Goal: Information Seeking & Learning: Learn about a topic

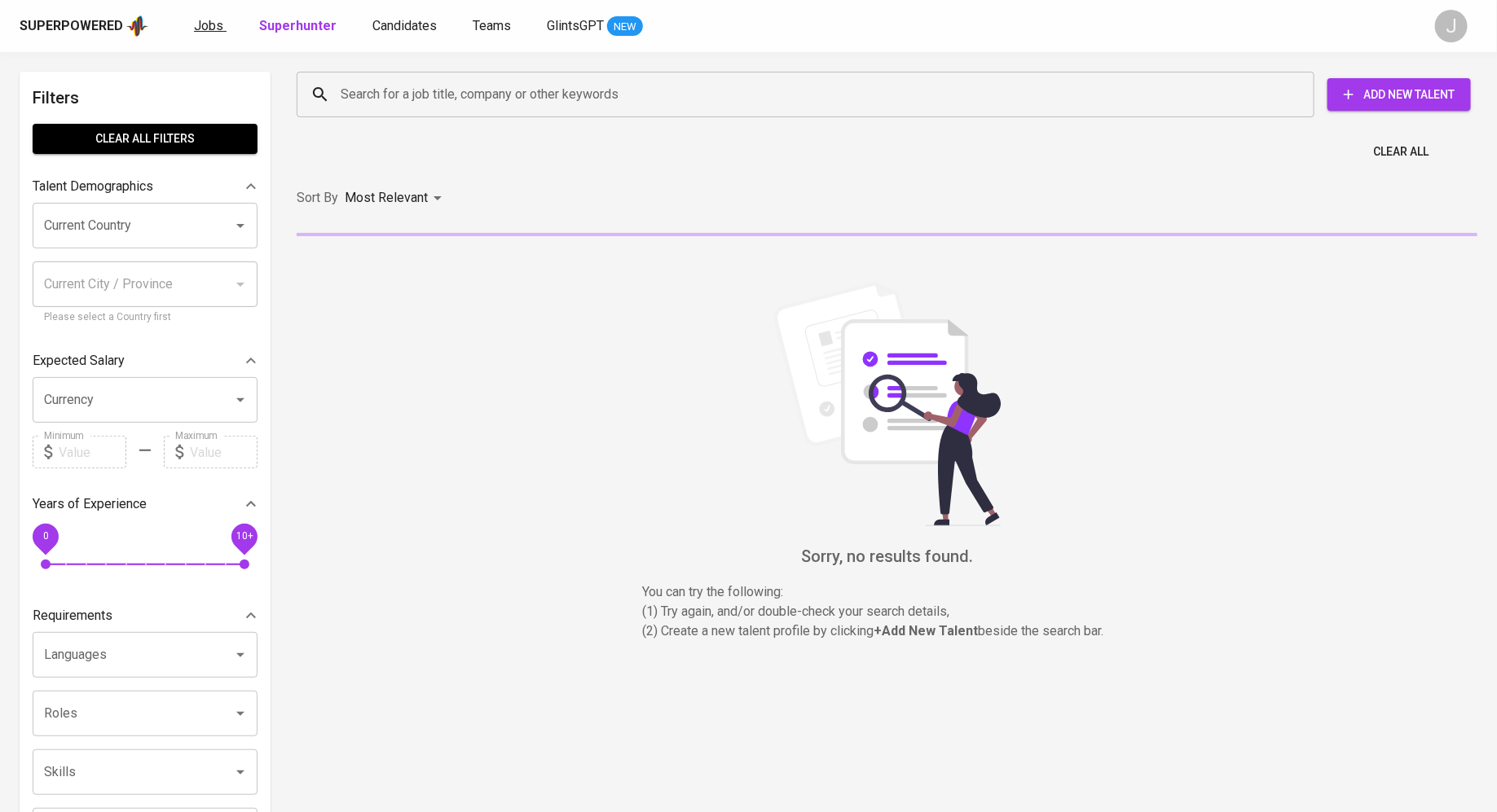
click at [204, 18] on span "Jobs" at bounding box center [209, 26] width 29 height 15
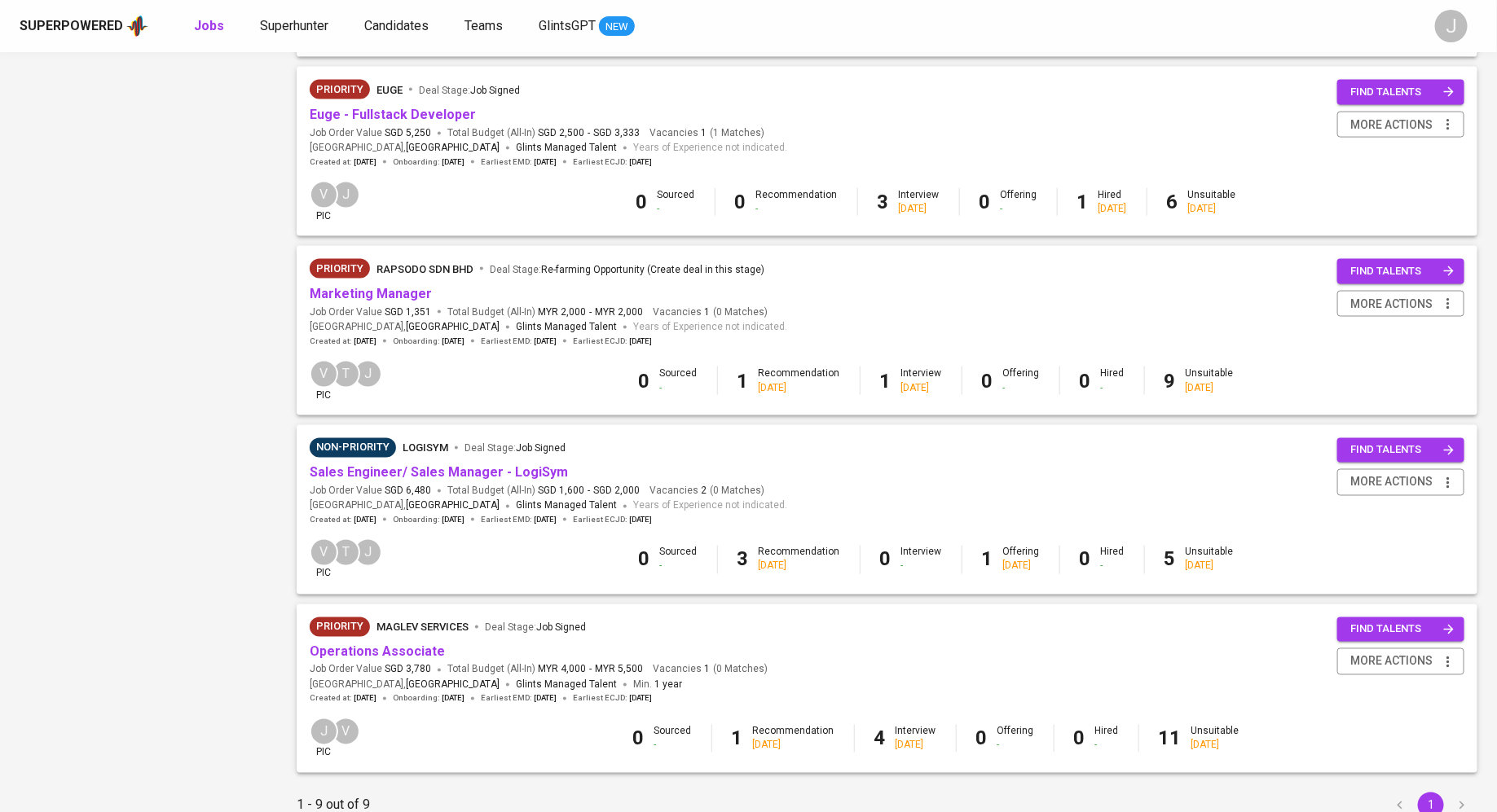
scroll to position [1069, 0]
click at [399, 650] on link "Operations Associate" at bounding box center [377, 651] width 135 height 15
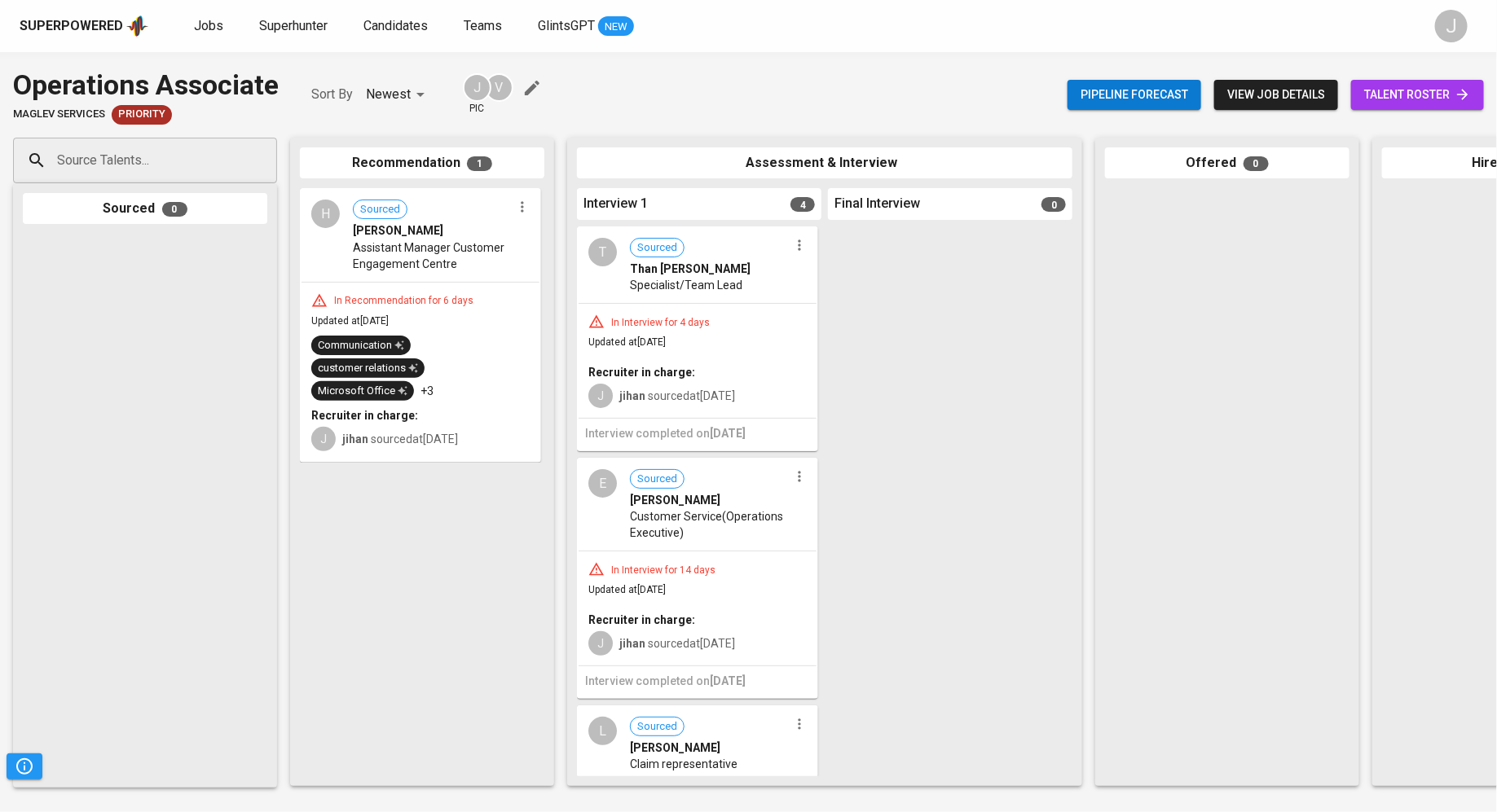
click at [666, 341] on span "Updated at [DATE]" at bounding box center [627, 341] width 77 height 11
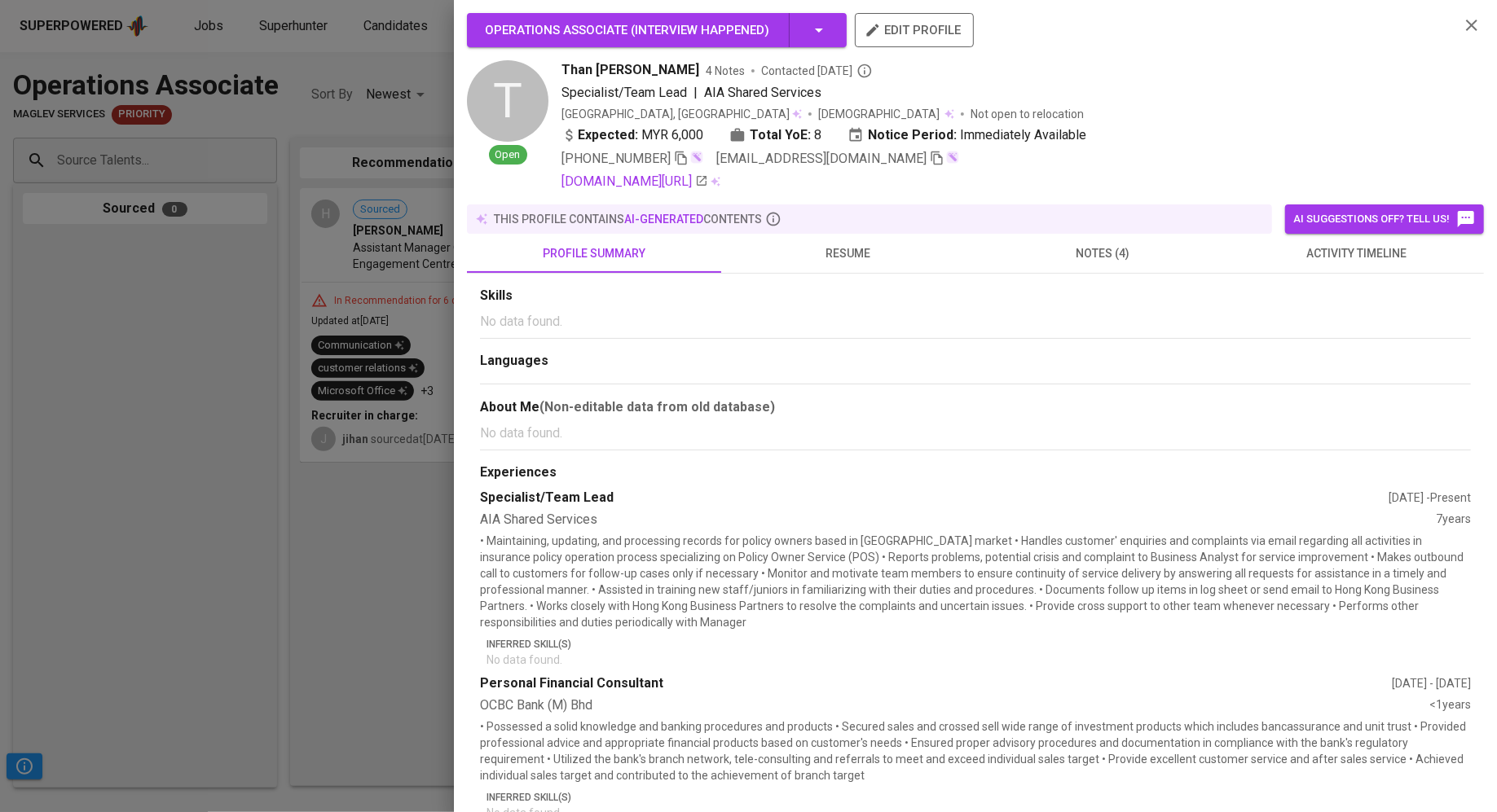
click at [312, 394] on div at bounding box center [748, 406] width 1497 height 812
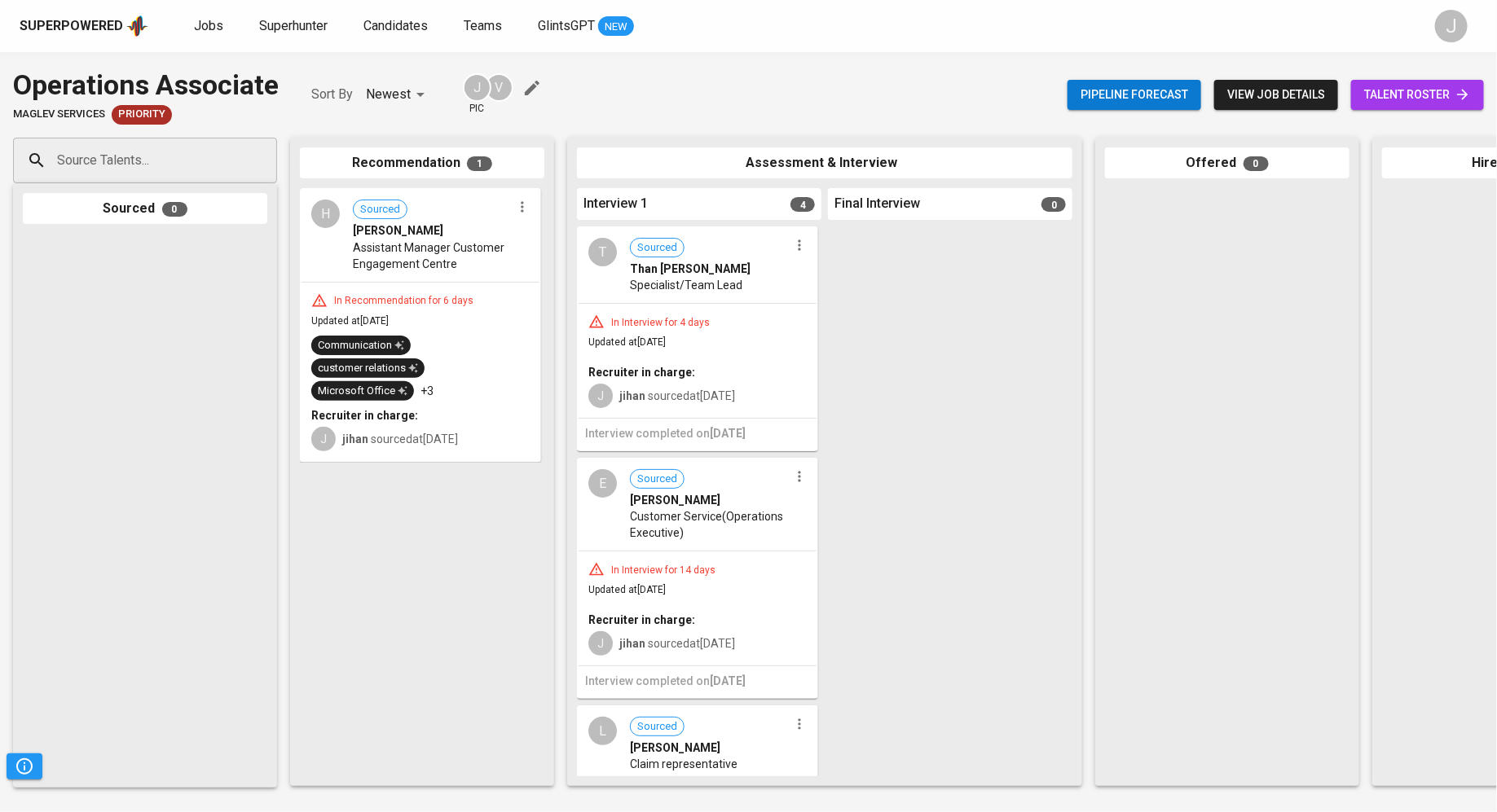
click at [1410, 92] on span "talent roster" at bounding box center [1417, 95] width 107 height 21
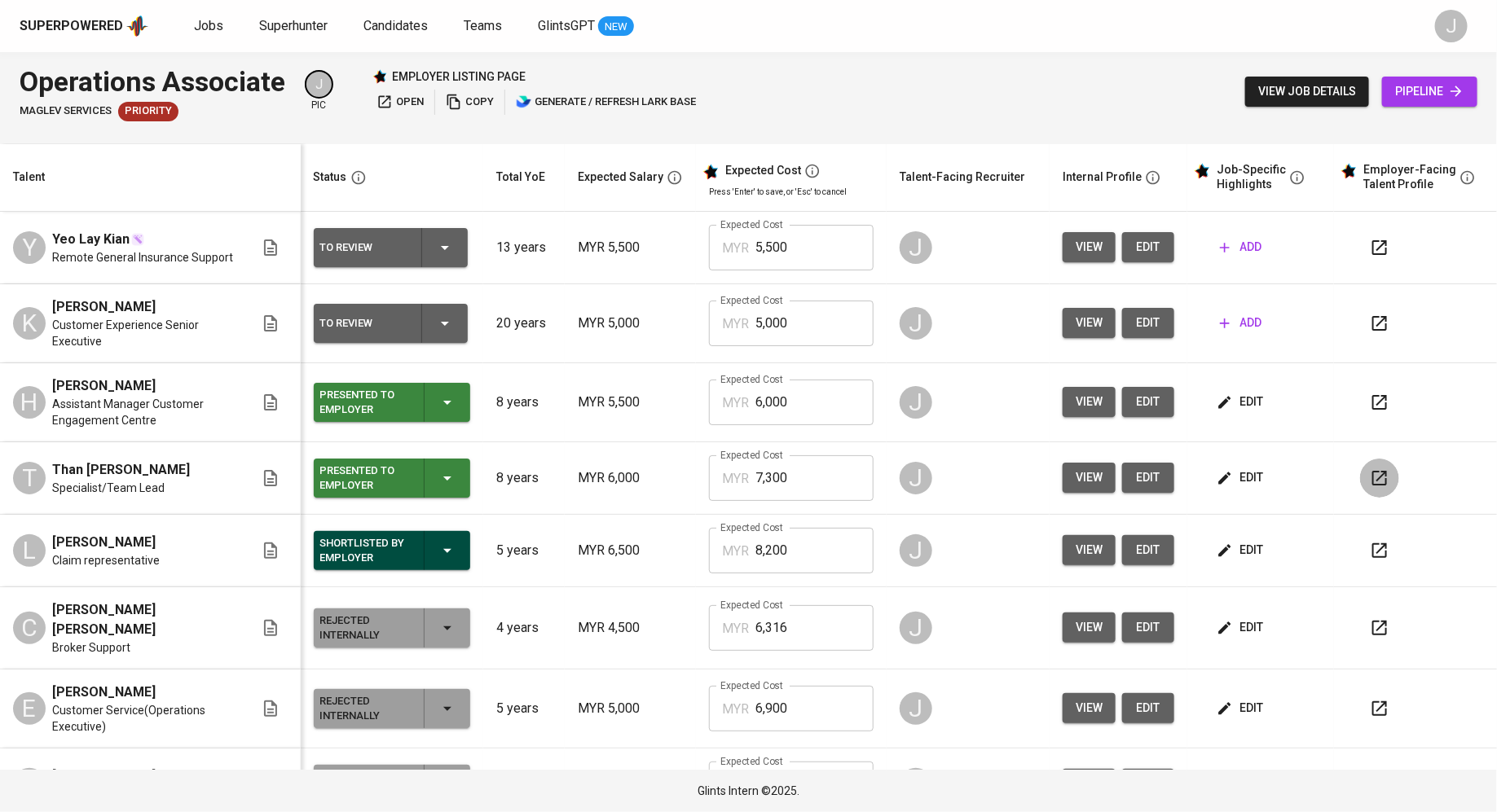
click at [1372, 475] on icon "button" at bounding box center [1380, 477] width 20 height 20
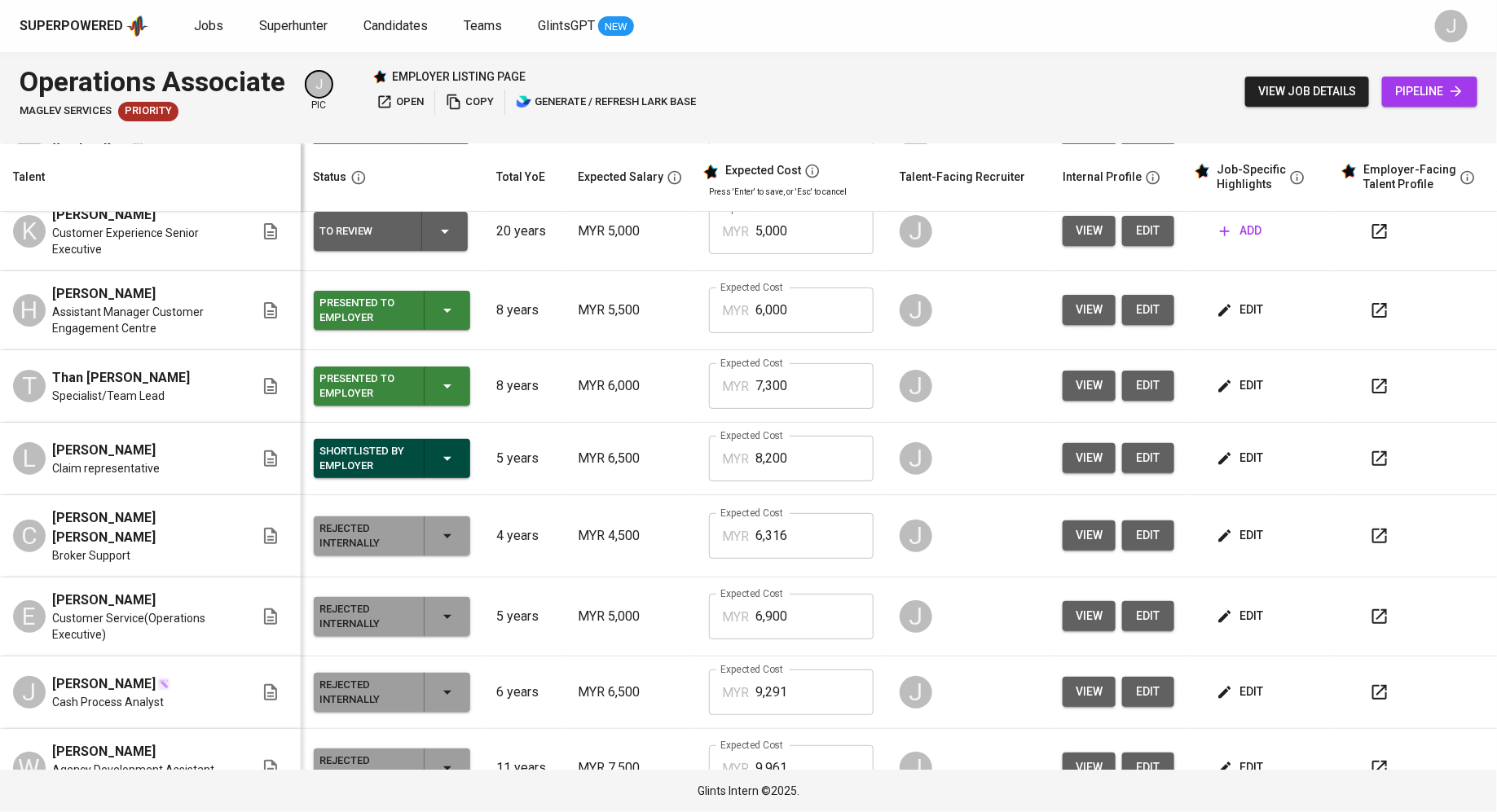
scroll to position [98, 0]
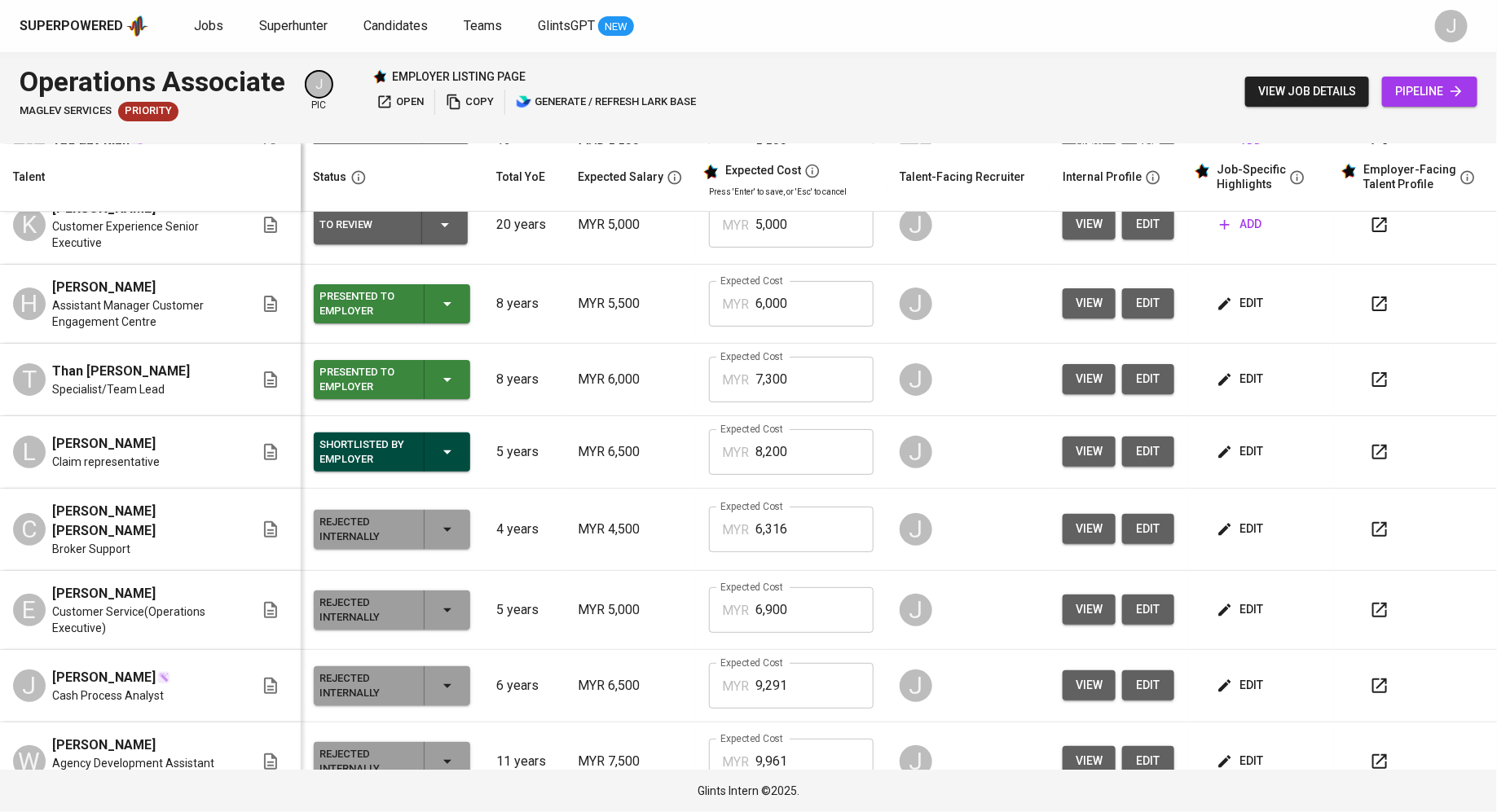
click at [1372, 453] on icon "button" at bounding box center [1379, 452] width 15 height 15
click at [1076, 446] on span "view" at bounding box center [1089, 452] width 27 height 21
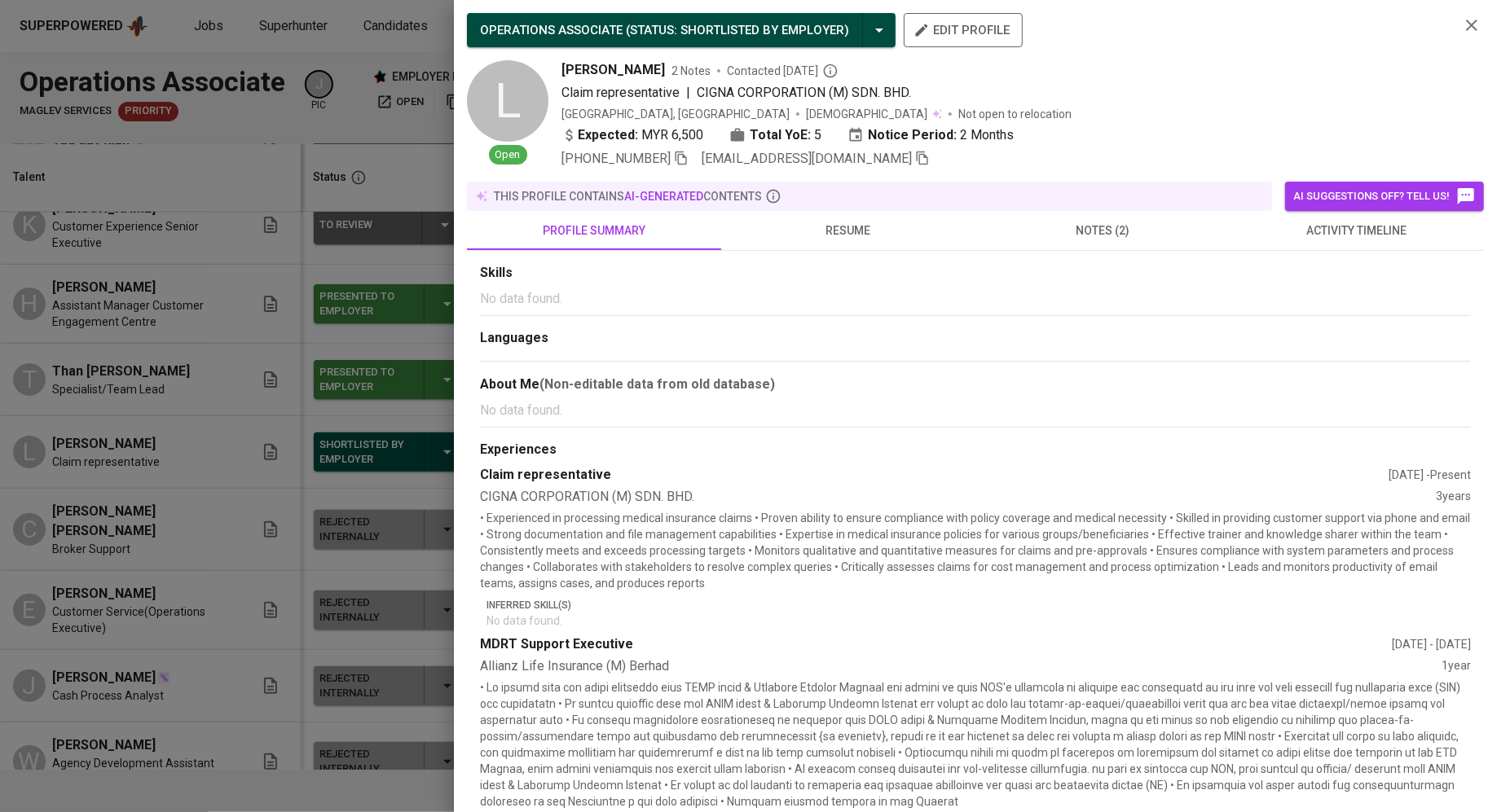
click at [1108, 214] on button "notes (2)" at bounding box center [1102, 231] width 254 height 39
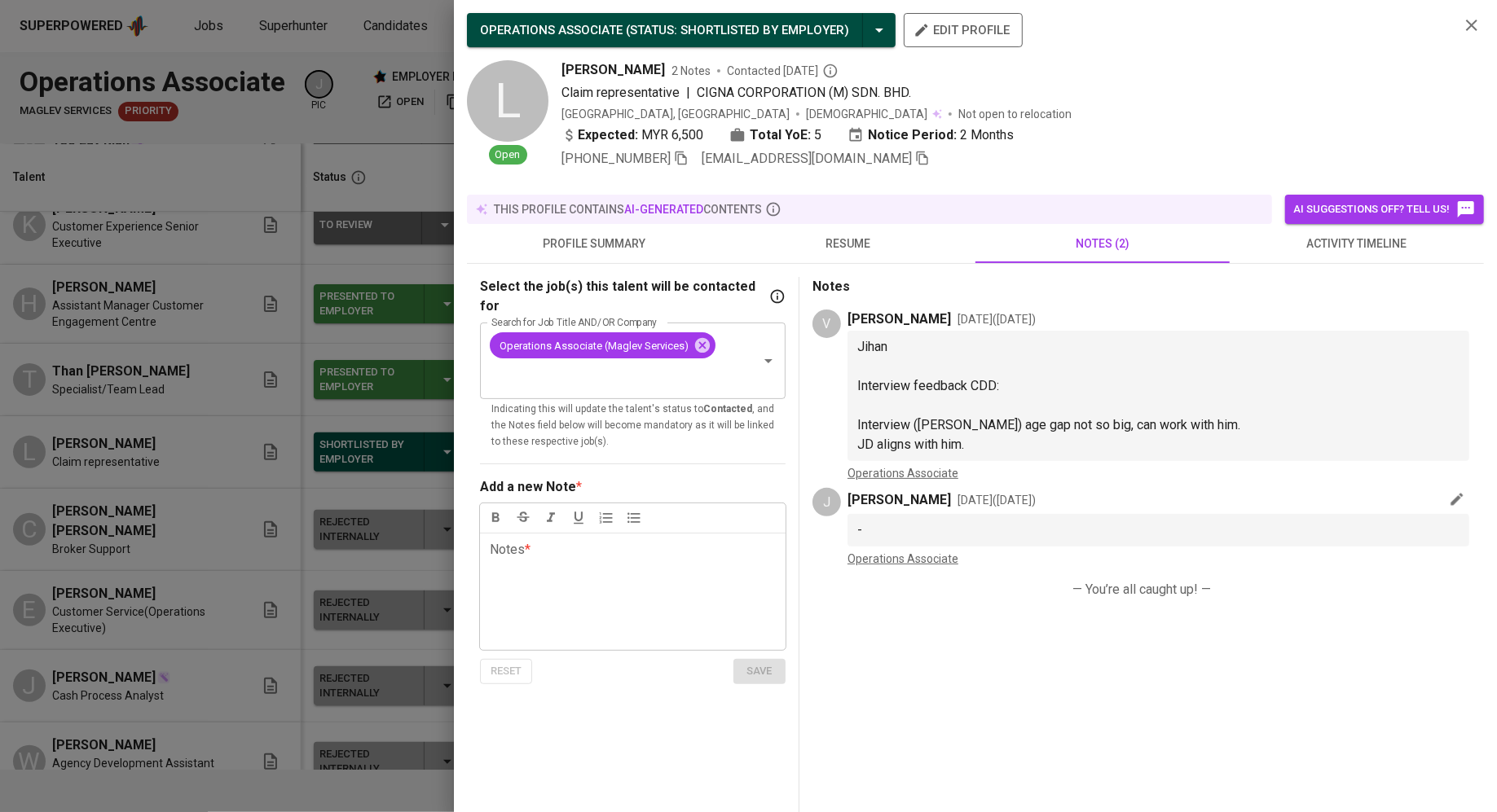
click at [955, 406] on p "﻿" at bounding box center [1159, 406] width 603 height 20
click at [977, 435] on p "JD aligns with him." at bounding box center [1159, 444] width 603 height 20
click at [942, 444] on span "JD aligns with him." at bounding box center [911, 444] width 107 height 15
click at [389, 102] on div at bounding box center [748, 406] width 1497 height 812
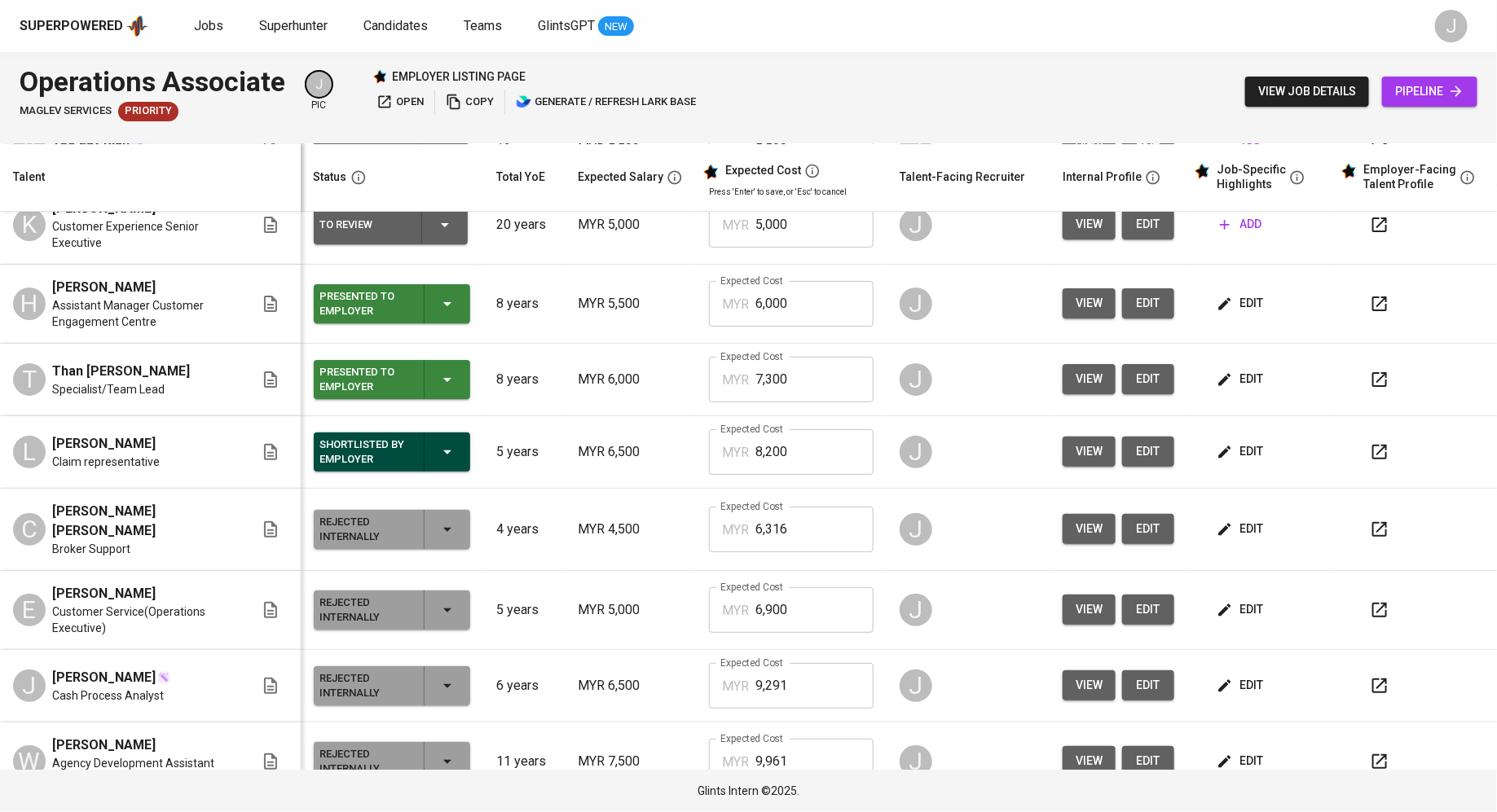
click at [1298, 89] on span "view job details" at bounding box center [1307, 92] width 98 height 21
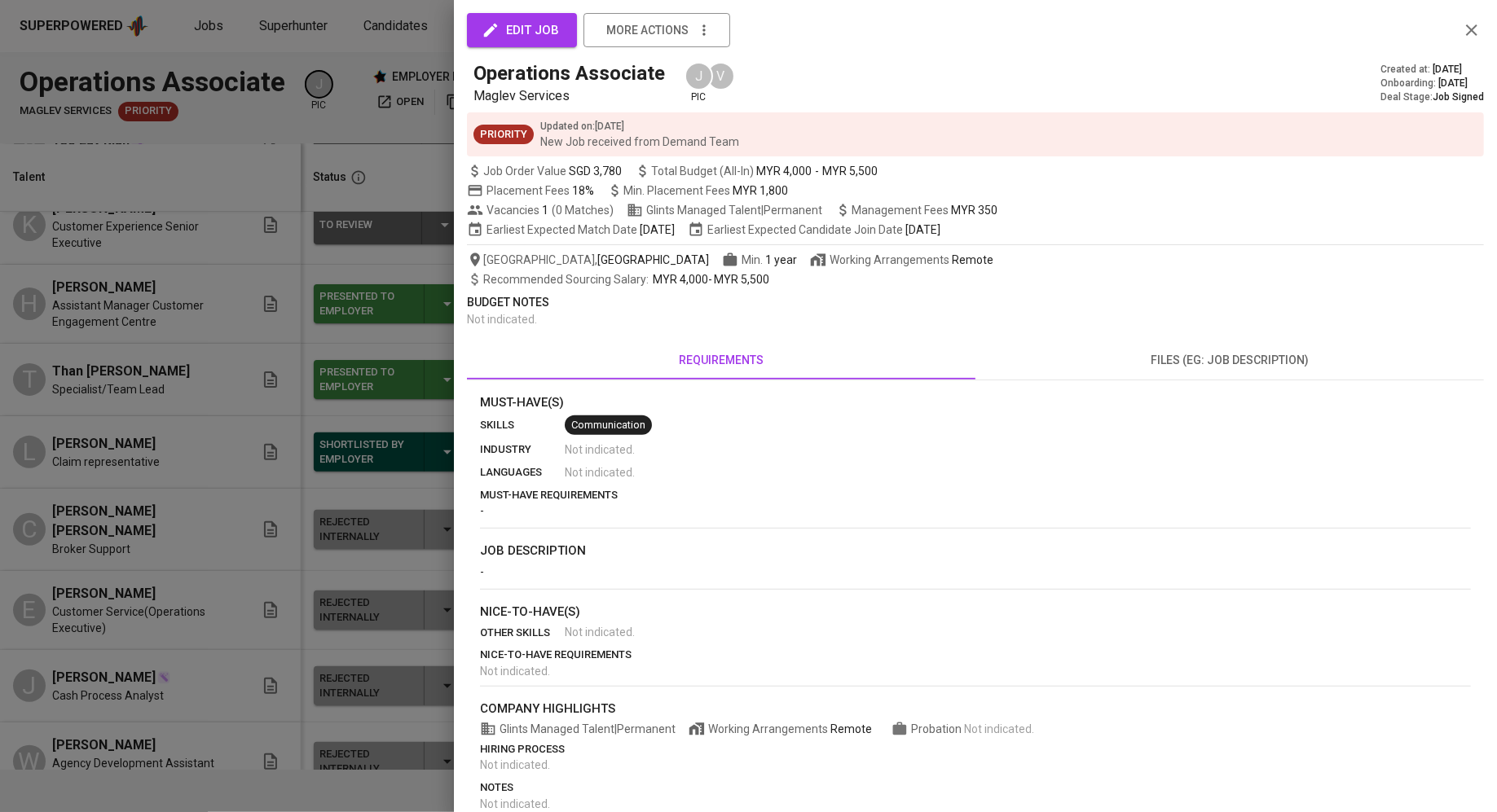
click at [177, 384] on div at bounding box center [748, 406] width 1497 height 812
